Goal: Transaction & Acquisition: Purchase product/service

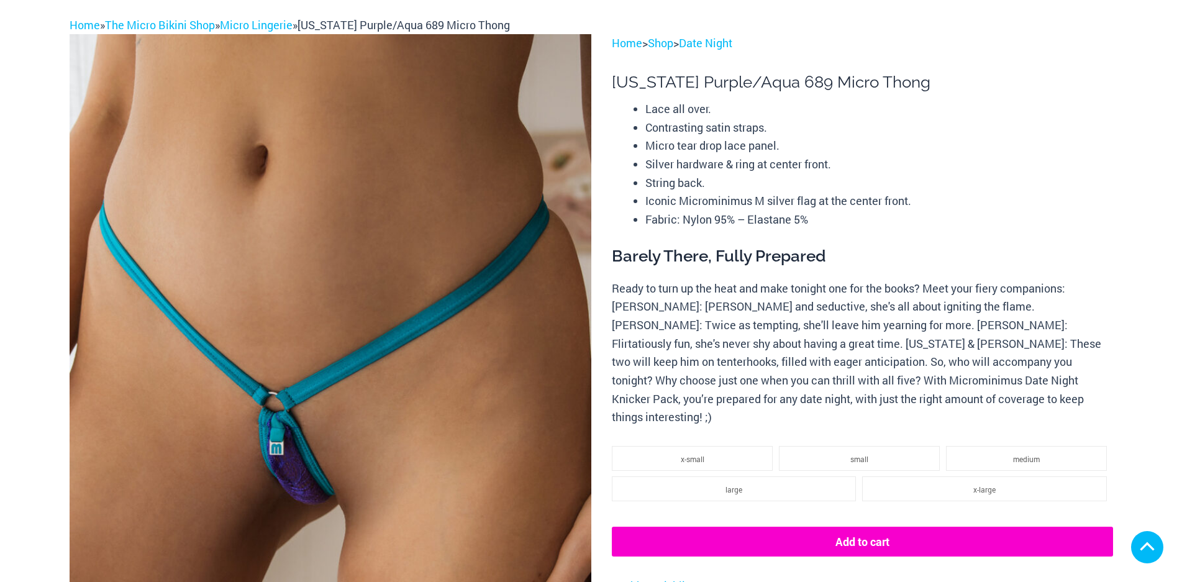
scroll to position [244, 0]
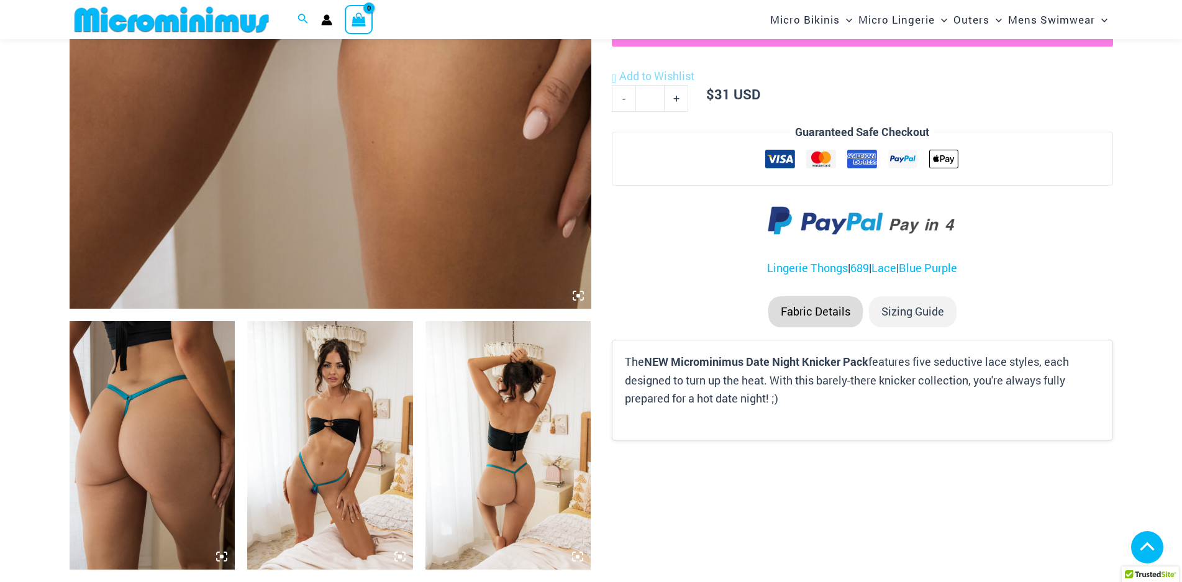
scroll to position [916, 0]
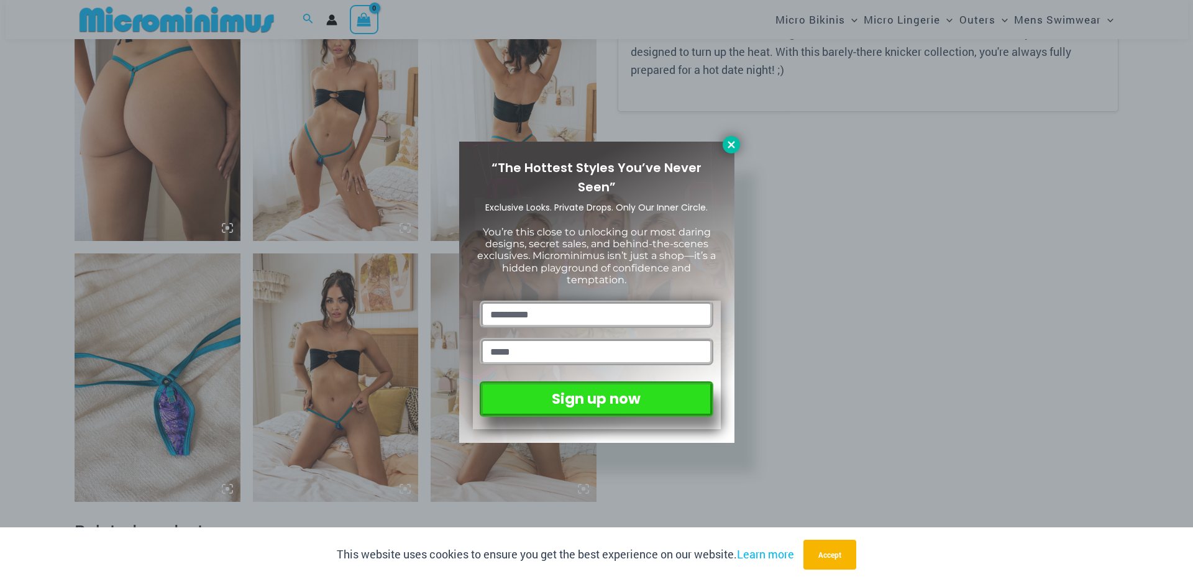
click at [729, 142] on icon at bounding box center [730, 144] width 7 height 7
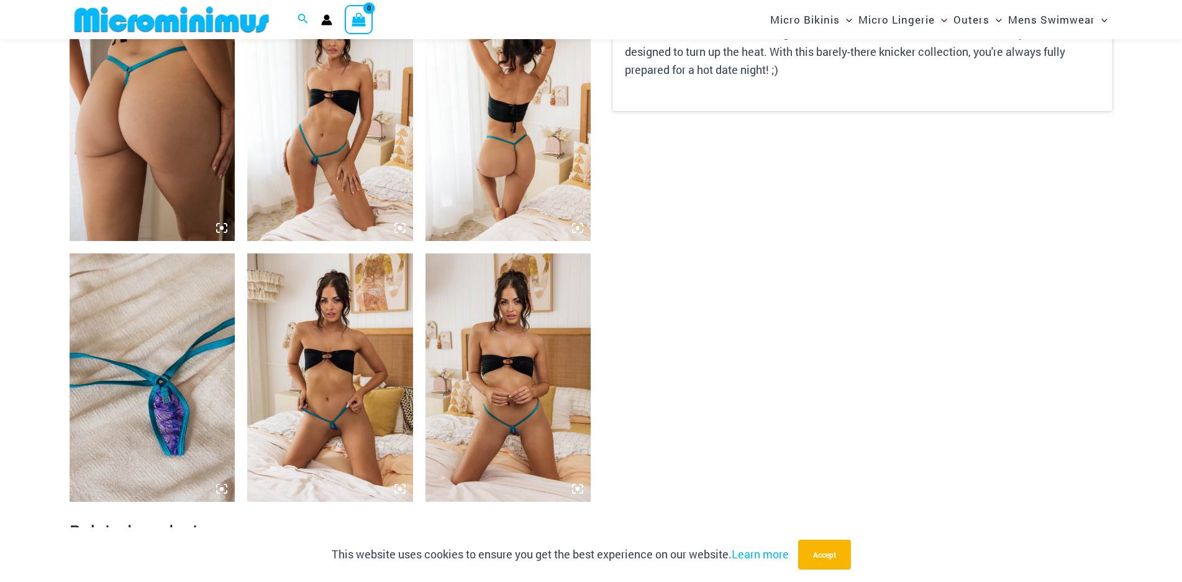
click at [399, 486] on icon at bounding box center [399, 488] width 11 height 11
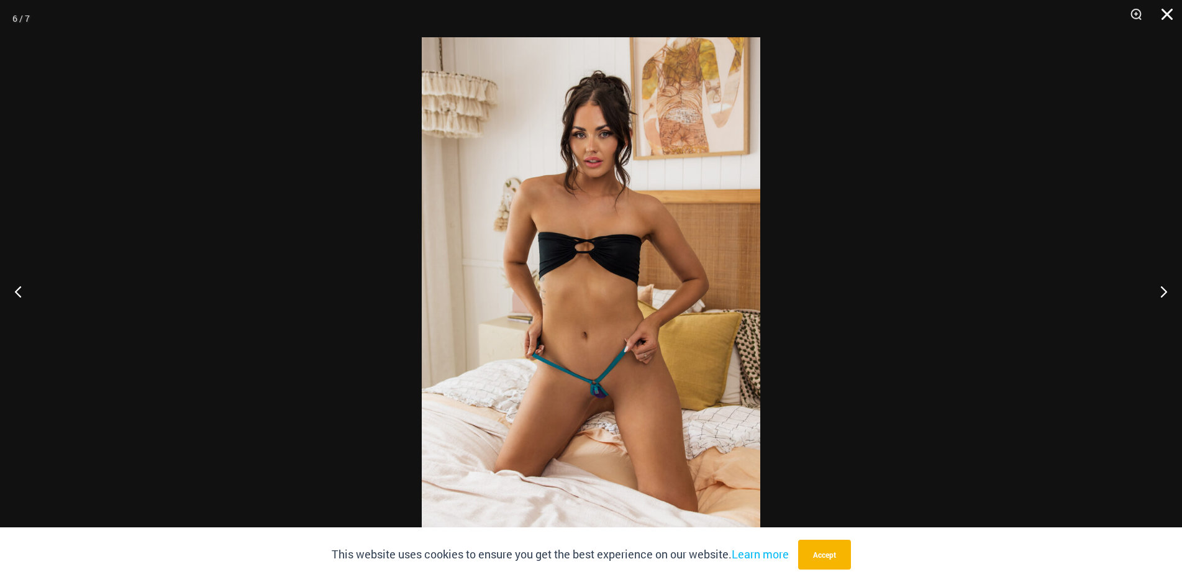
click at [1165, 20] on button "Close" at bounding box center [1162, 18] width 31 height 37
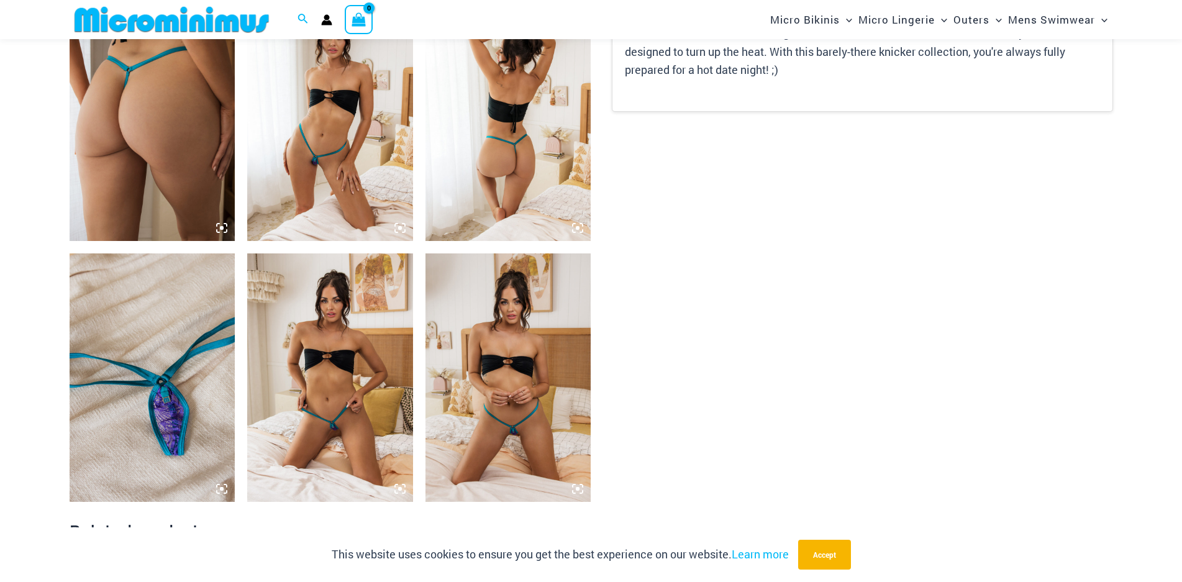
click at [516, 318] on img at bounding box center [509, 377] width 166 height 248
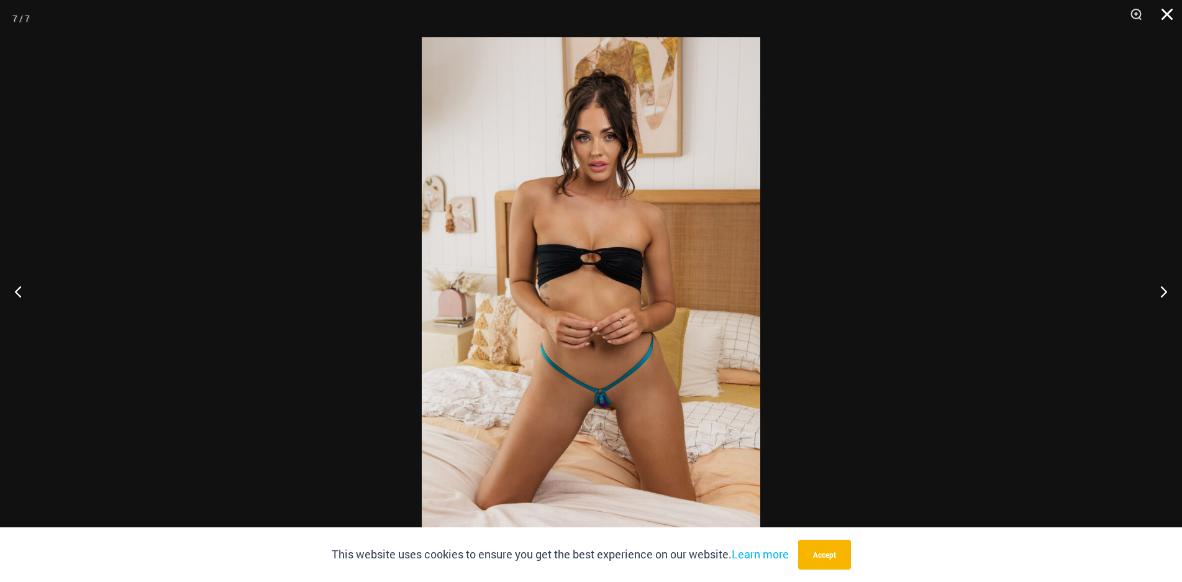
click at [1169, 14] on button "Close" at bounding box center [1162, 18] width 31 height 37
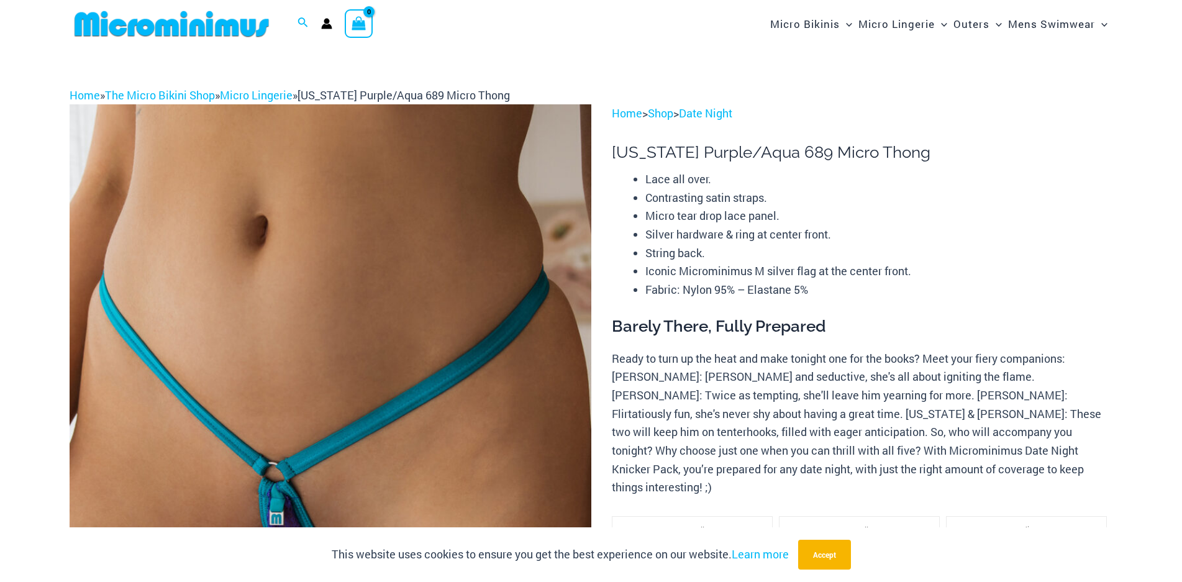
scroll to position [0, 0]
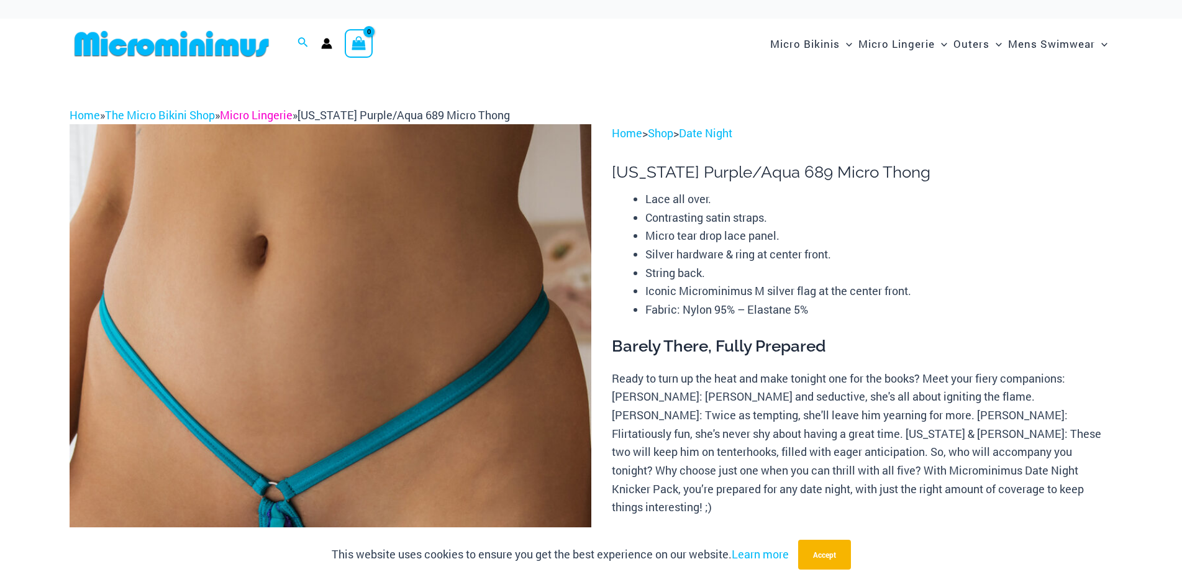
click at [280, 112] on link "Micro Lingerie" at bounding box center [256, 114] width 73 height 15
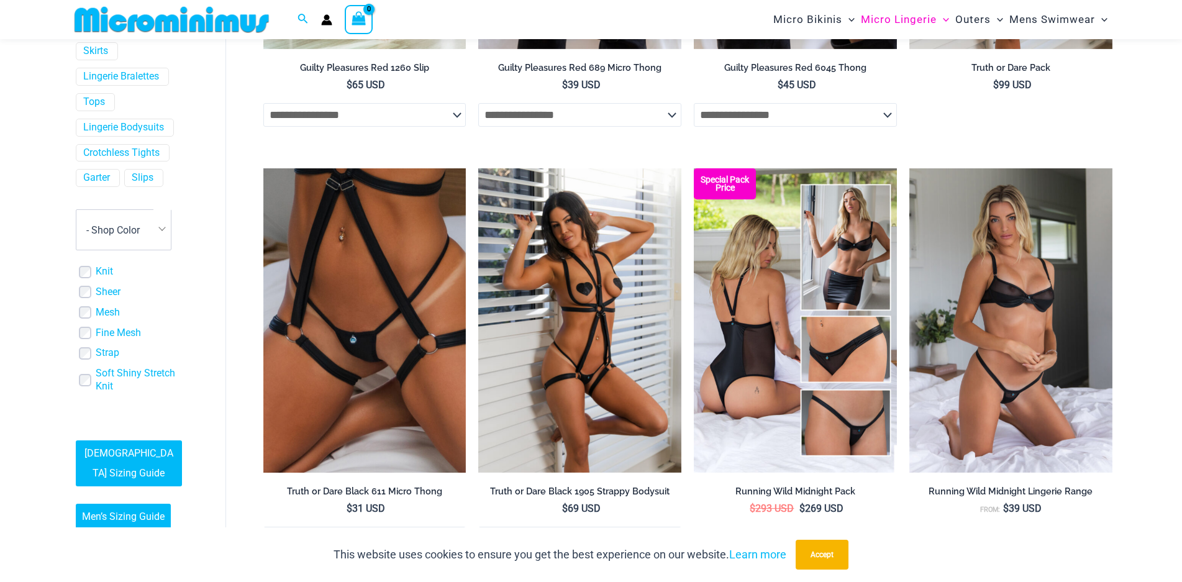
scroll to position [900, 0]
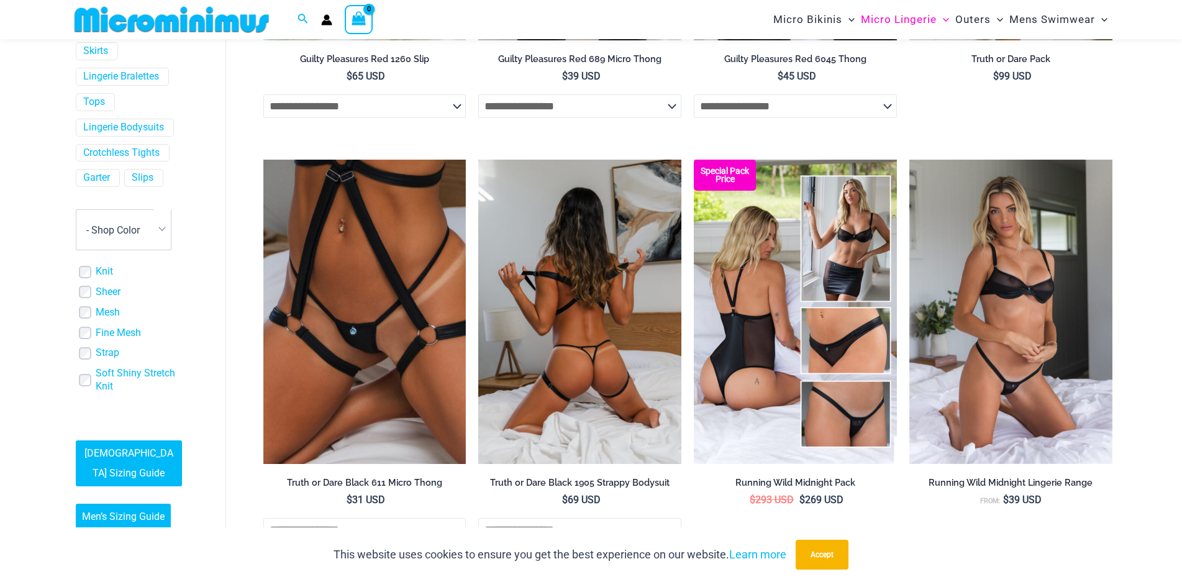
click at [599, 311] on img at bounding box center [579, 312] width 203 height 304
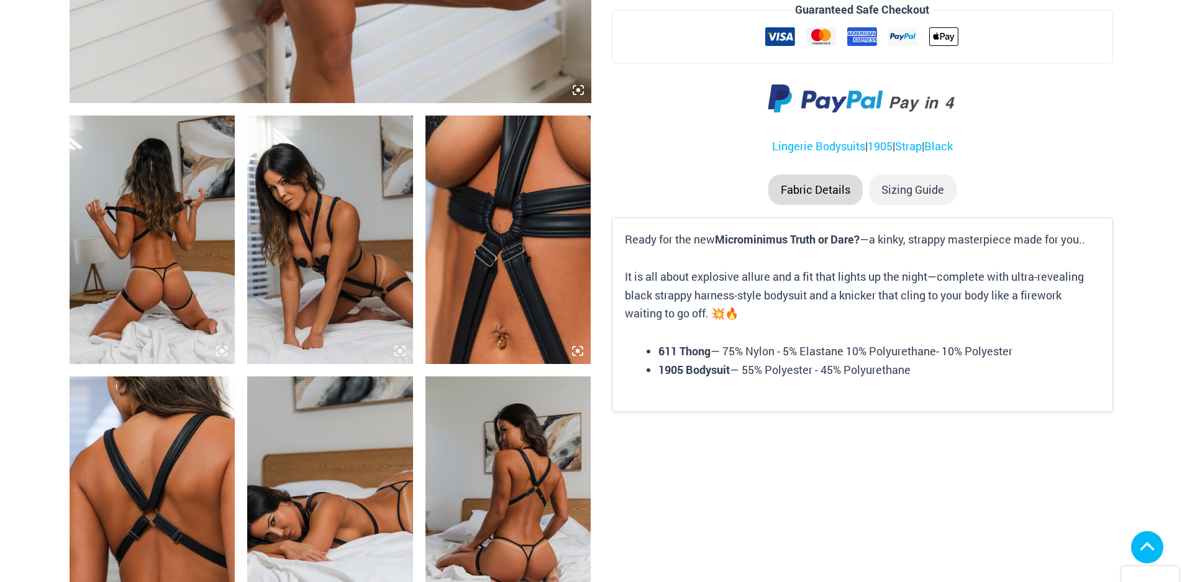
scroll to position [817, 0]
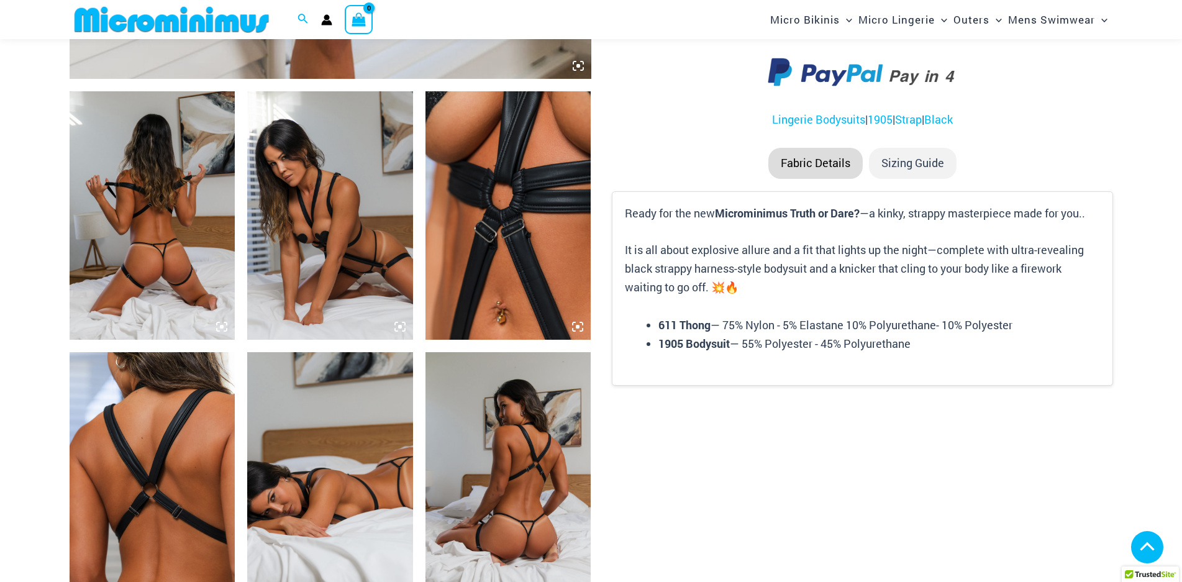
click at [221, 329] on icon at bounding box center [222, 327] width 4 height 4
click at [221, 332] on icon at bounding box center [221, 326] width 11 height 11
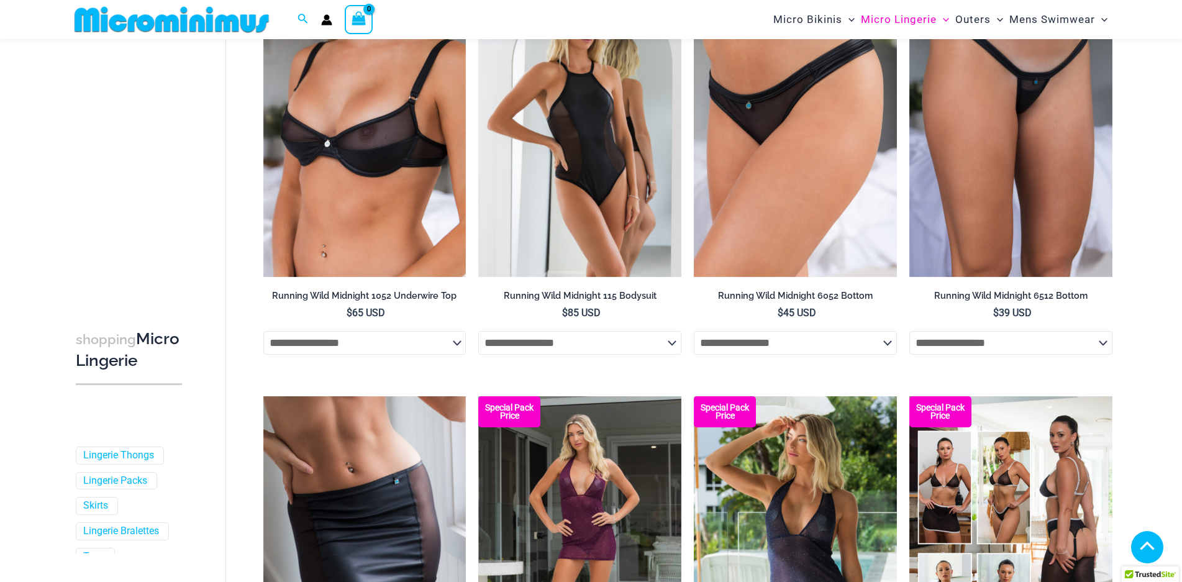
scroll to position [2626, 0]
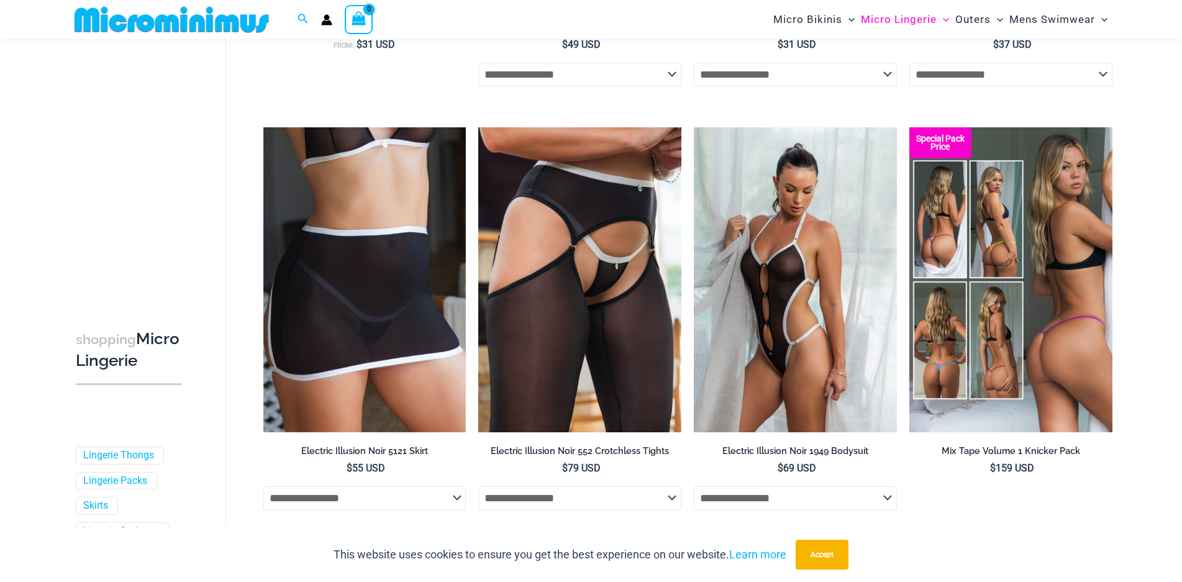
click at [1050, 291] on img at bounding box center [1010, 279] width 203 height 304
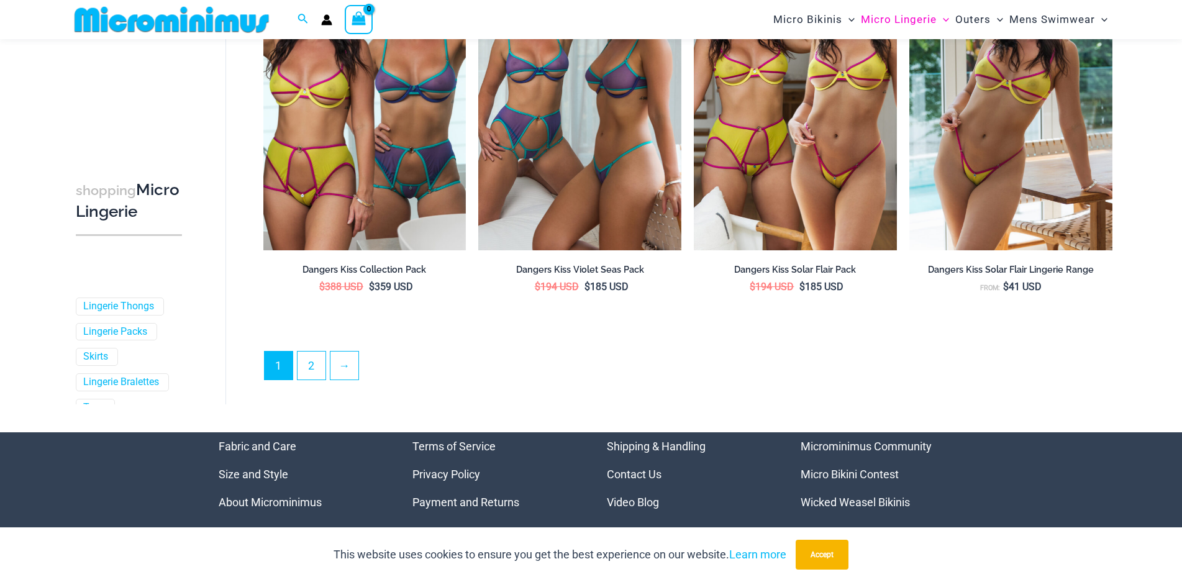
scroll to position [3236, 0]
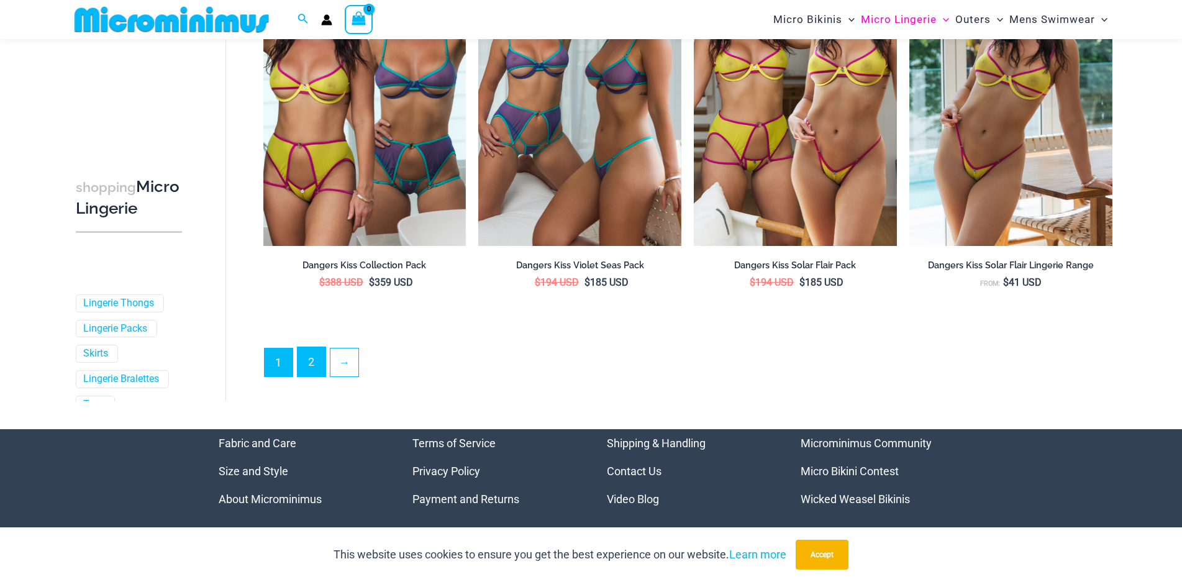
click at [315, 370] on link "2" at bounding box center [312, 361] width 28 height 29
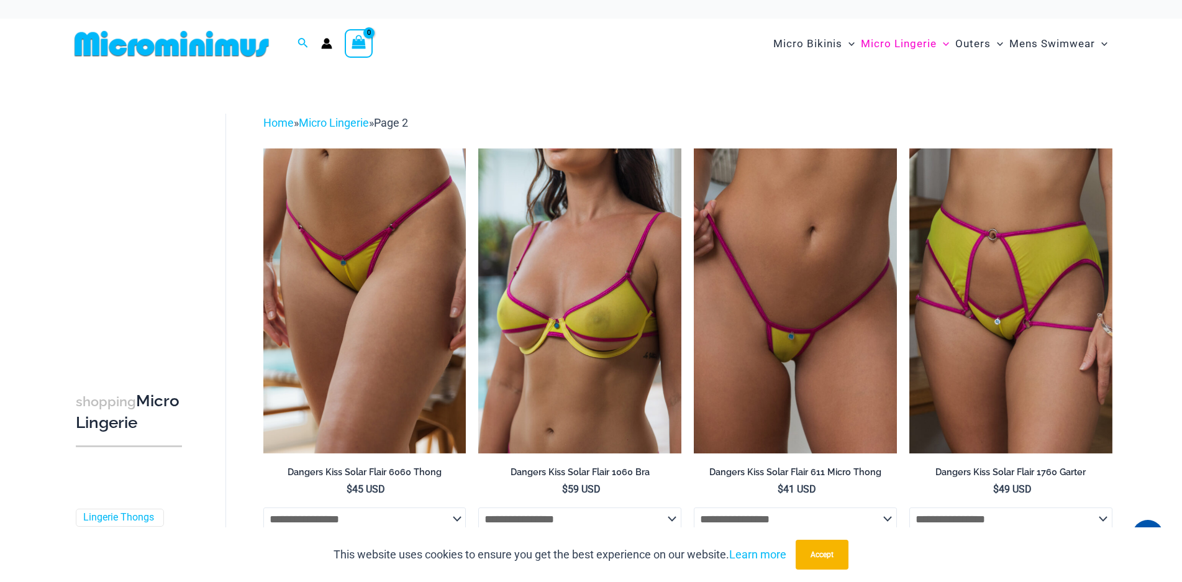
click at [240, 43] on img at bounding box center [172, 44] width 204 height 28
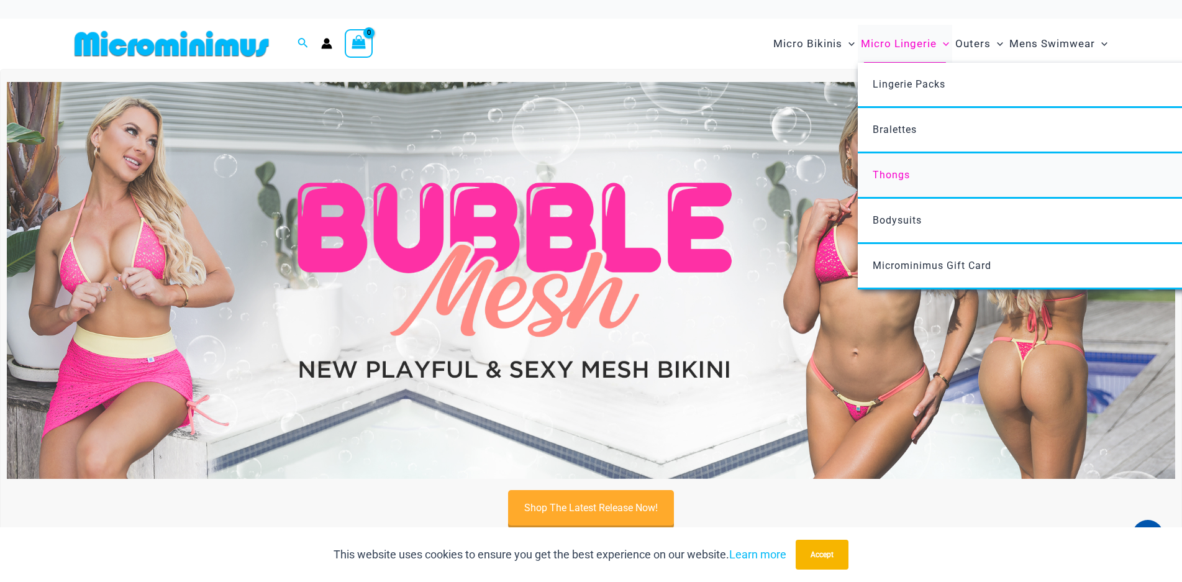
click at [896, 171] on span "Thongs" at bounding box center [891, 175] width 37 height 12
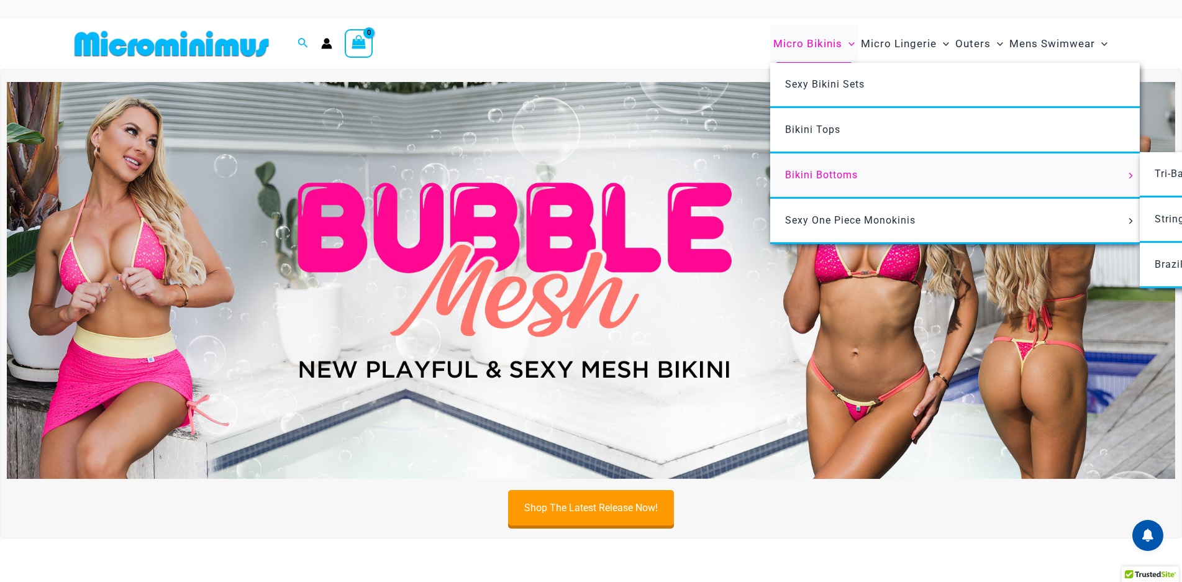
click at [799, 171] on span "Bikini Bottoms" at bounding box center [821, 175] width 73 height 12
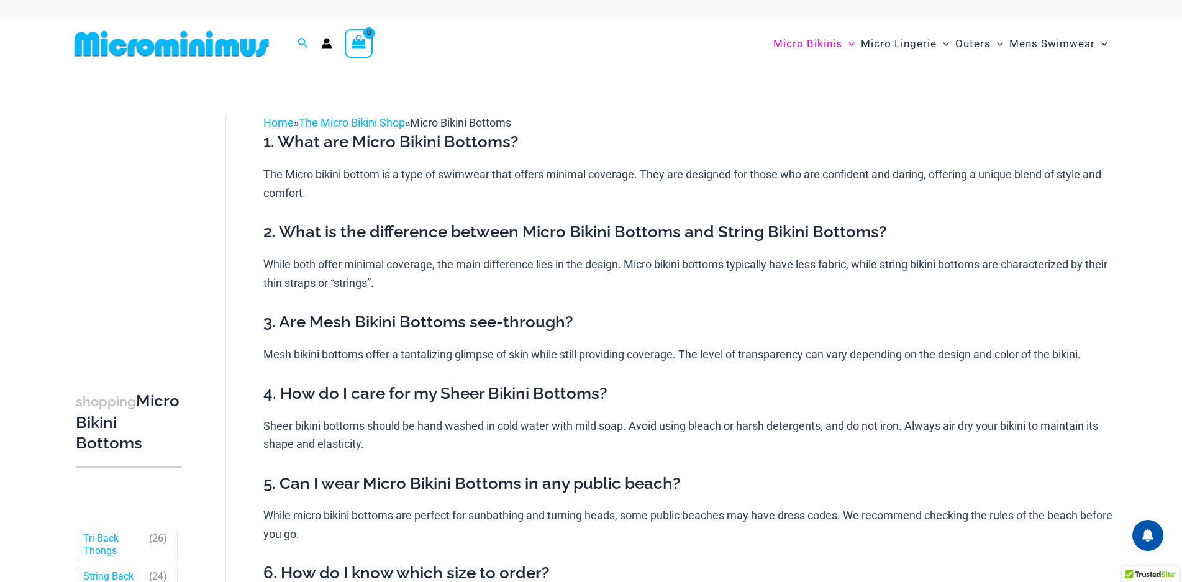
scroll to position [262, 0]
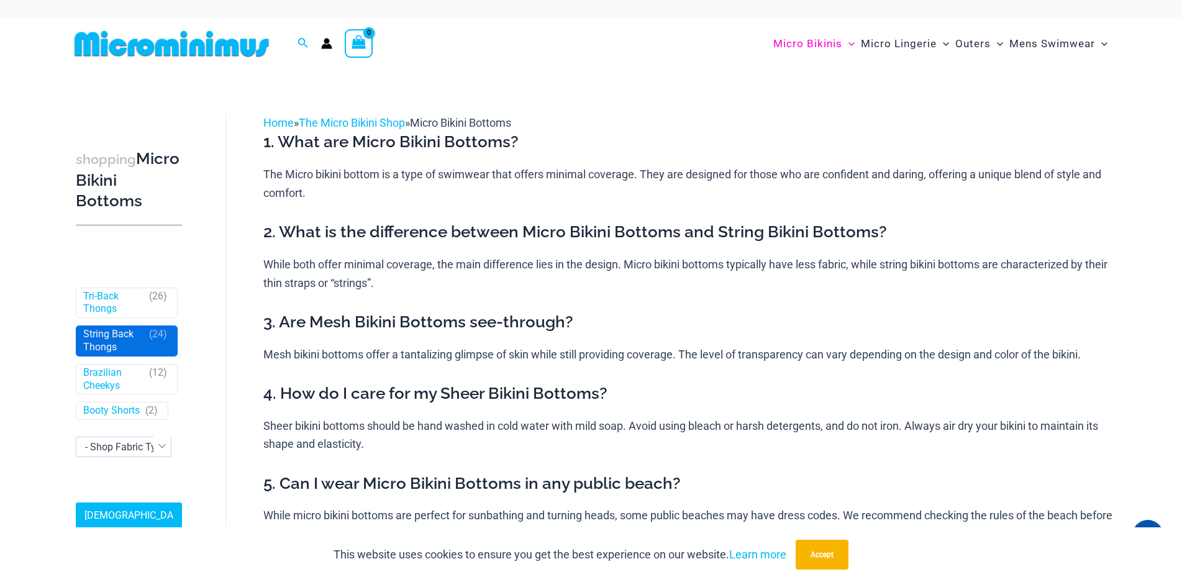
click at [111, 335] on link "String Back Thongs" at bounding box center [113, 341] width 60 height 26
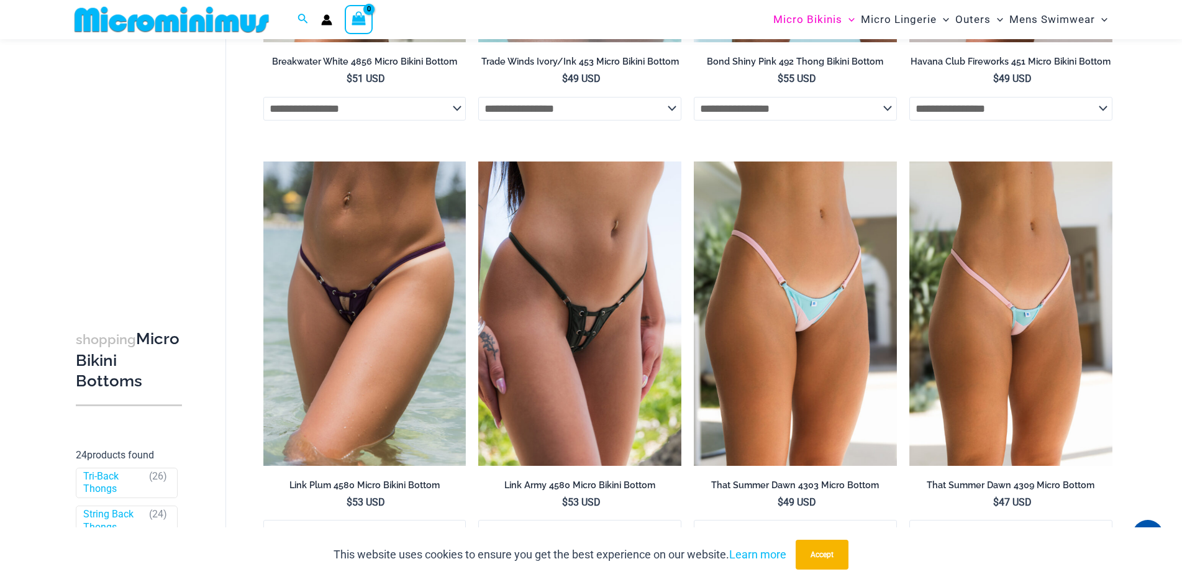
scroll to position [1293, 0]
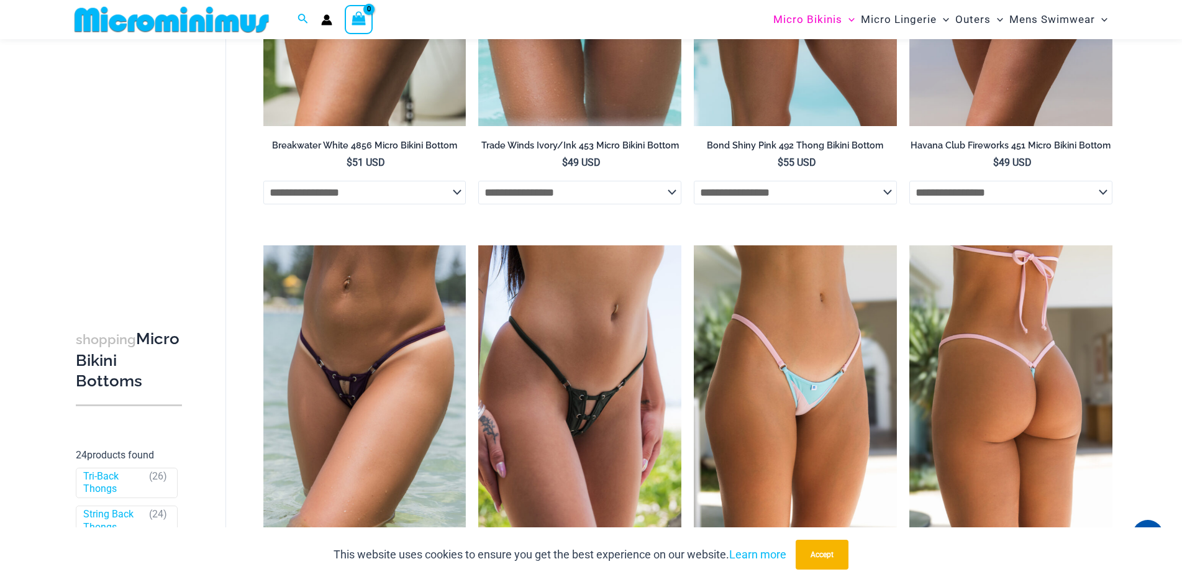
click at [995, 361] on img at bounding box center [1010, 397] width 203 height 304
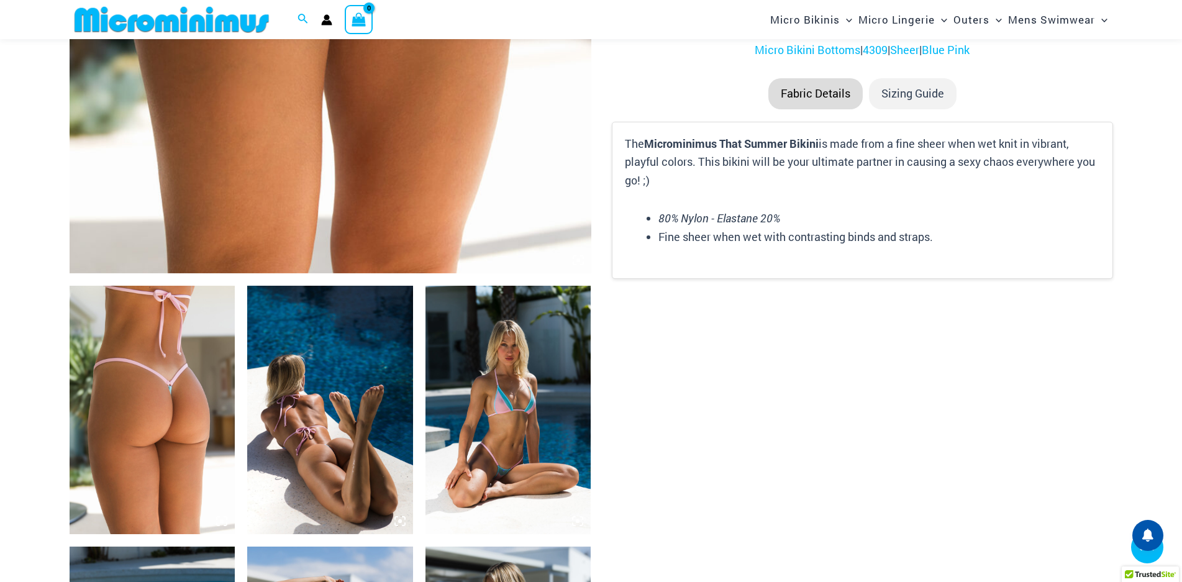
scroll to position [705, 0]
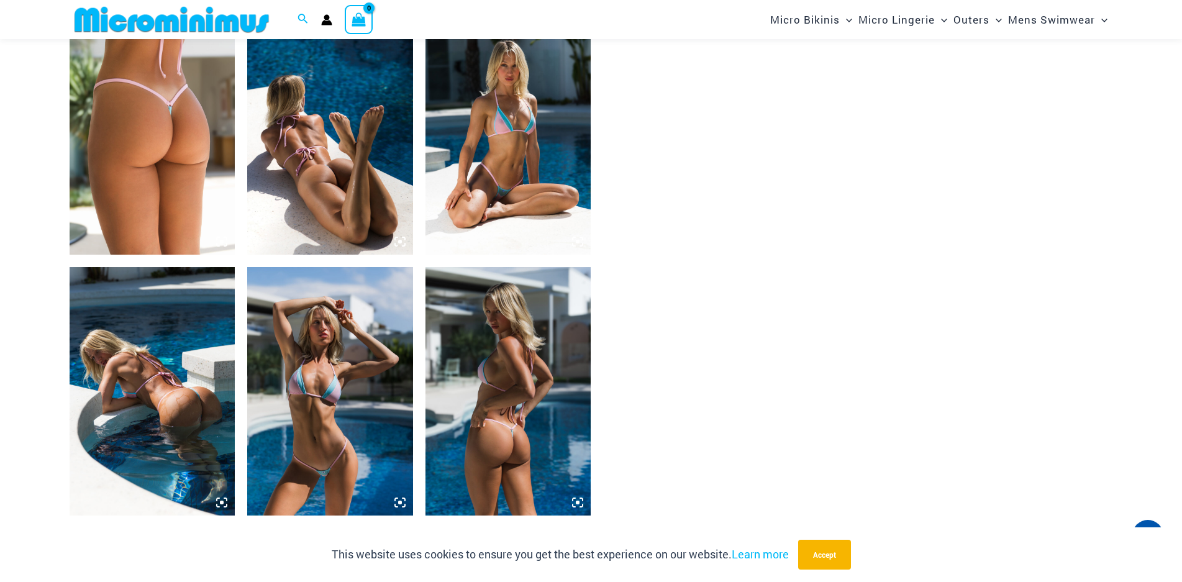
click at [224, 502] on icon at bounding box center [222, 503] width 4 height 4
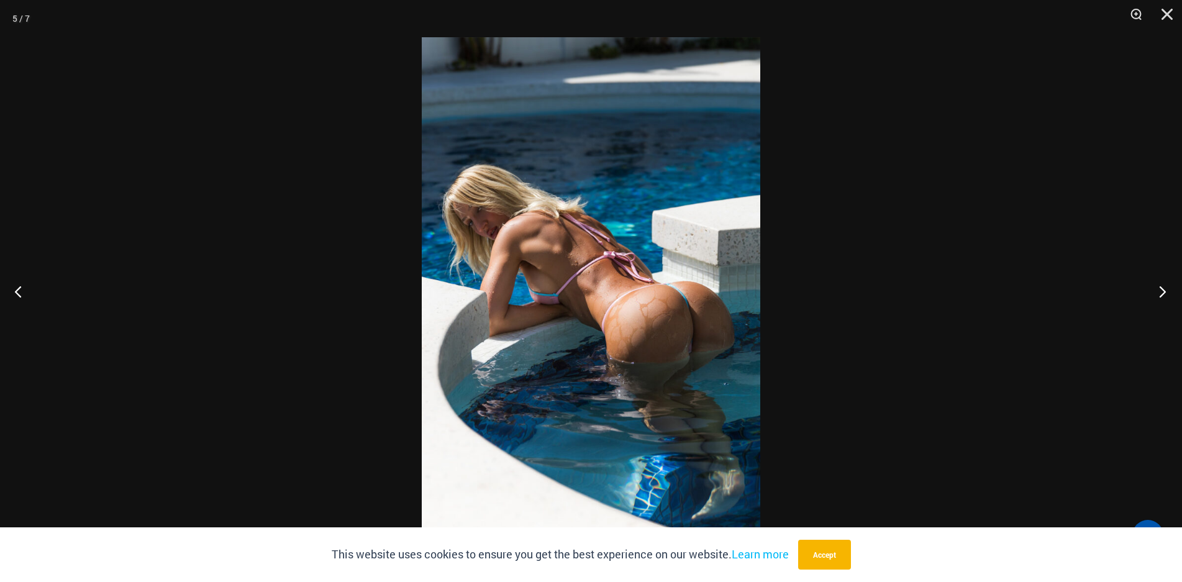
click at [1157, 291] on button "Next" at bounding box center [1159, 291] width 47 height 62
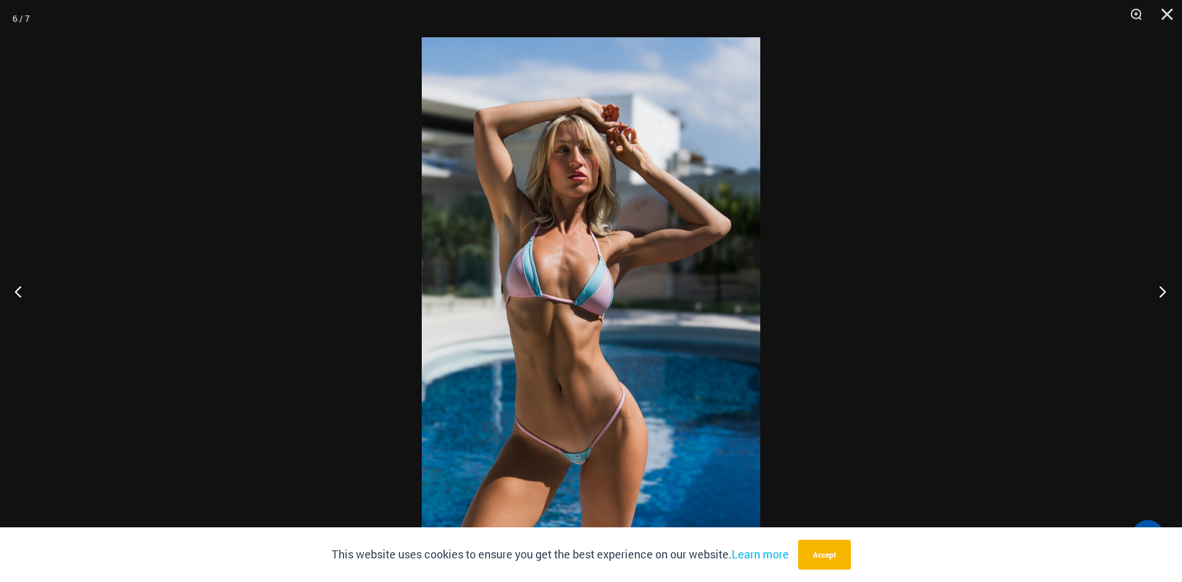
click at [1157, 291] on button "Next" at bounding box center [1159, 291] width 47 height 62
